Goal: Find specific page/section: Find specific page/section

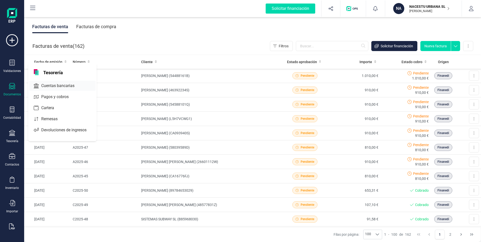
click at [52, 85] on span "Cuentas bancarias" at bounding box center [61, 86] width 44 height 6
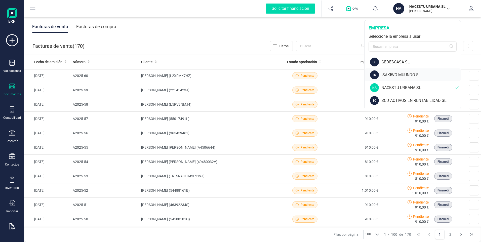
click at [397, 75] on div "ISAKIWO MUUNDO SL" at bounding box center [420, 75] width 79 height 6
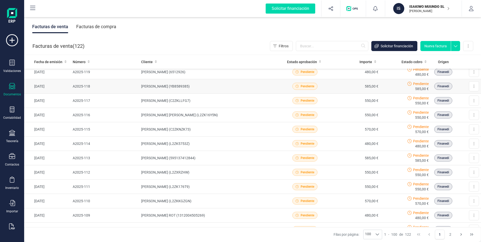
scroll to position [50, 0]
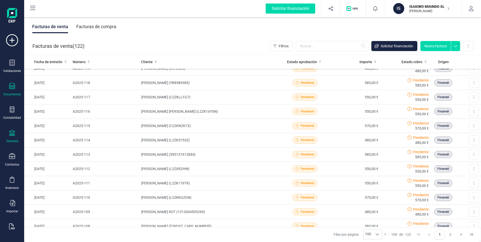
click at [10, 135] on icon at bounding box center [12, 133] width 6 height 6
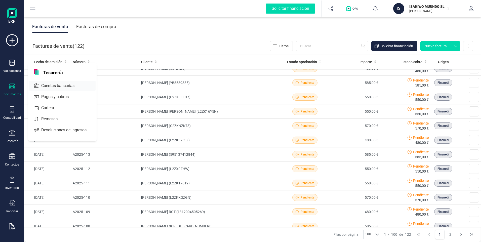
click at [46, 86] on span "Cuentas bancarias" at bounding box center [61, 86] width 44 height 6
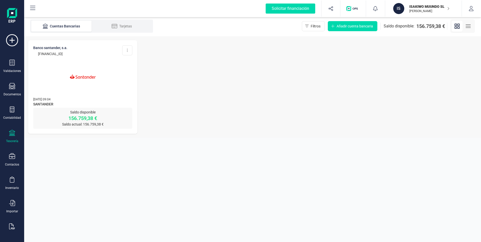
click at [86, 77] on img at bounding box center [83, 76] width 42 height 42
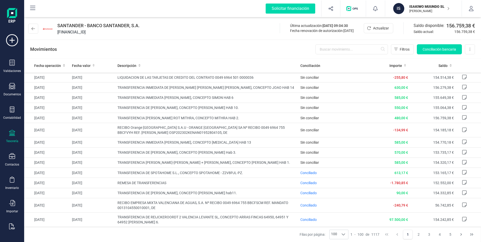
click at [413, 6] on p "ISAKIWO MUUNDO SL" at bounding box center [429, 6] width 40 height 5
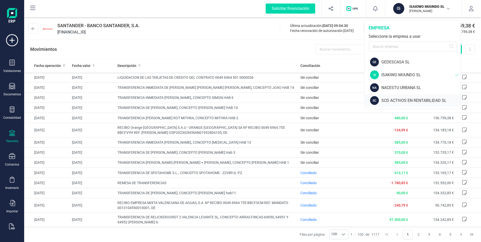
click at [393, 100] on div "SCD ACTIVOS EN RENTABILIDAD SL" at bounding box center [420, 101] width 79 height 6
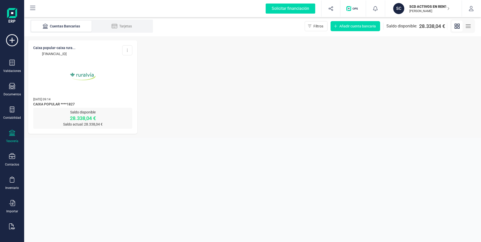
click at [78, 76] on img at bounding box center [83, 76] width 42 height 42
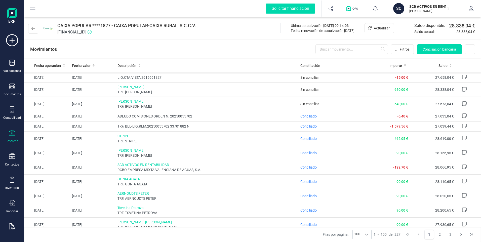
click at [419, 7] on p "SCD ACTIVOS EN RENTABILIDAD SL" at bounding box center [429, 6] width 40 height 5
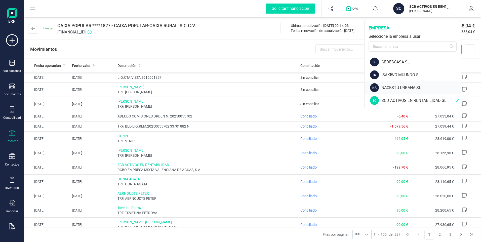
click at [399, 88] on div "NACESTU URBANA SL" at bounding box center [420, 88] width 79 height 6
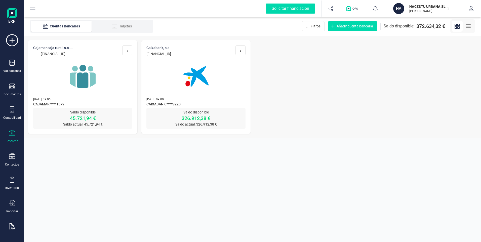
click at [82, 84] on img at bounding box center [83, 76] width 42 height 42
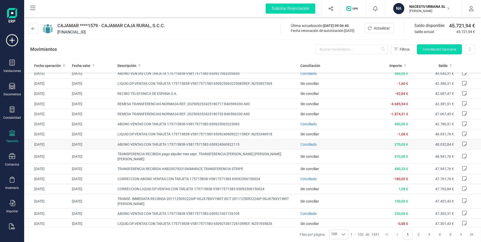
scroll to position [126, 0]
